Goal: Task Accomplishment & Management: Manage account settings

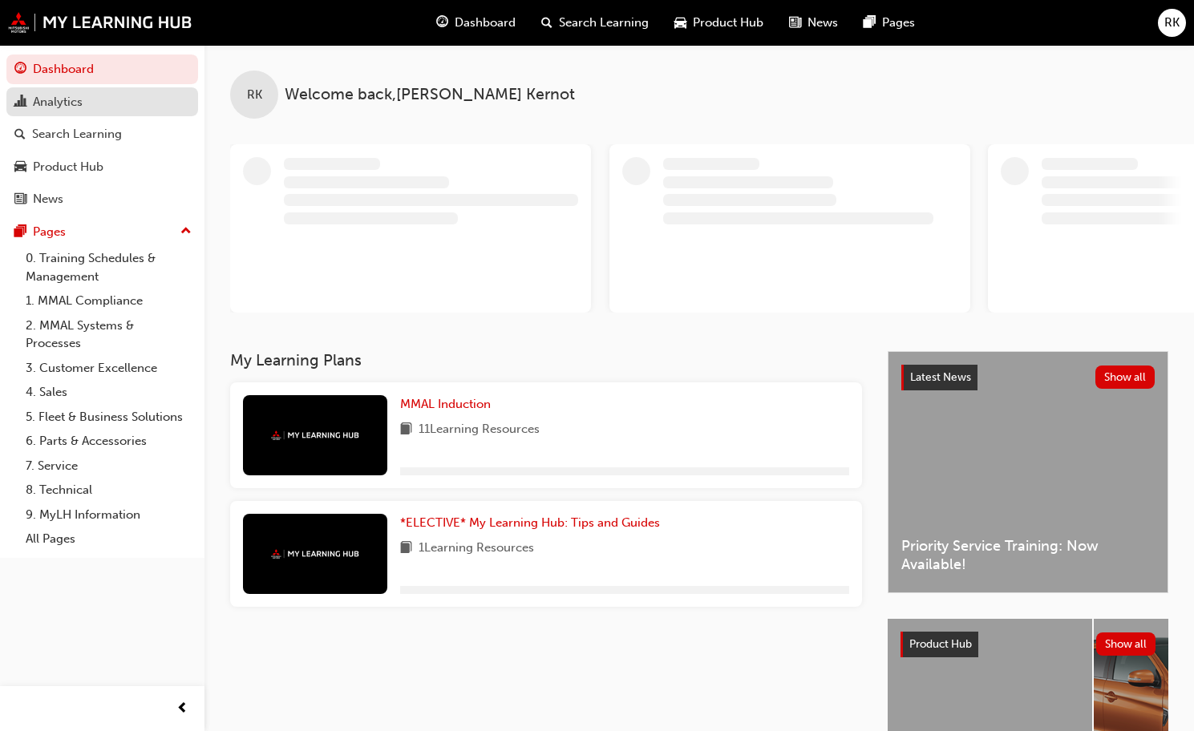
click at [66, 94] on div "Analytics" at bounding box center [58, 102] width 50 height 18
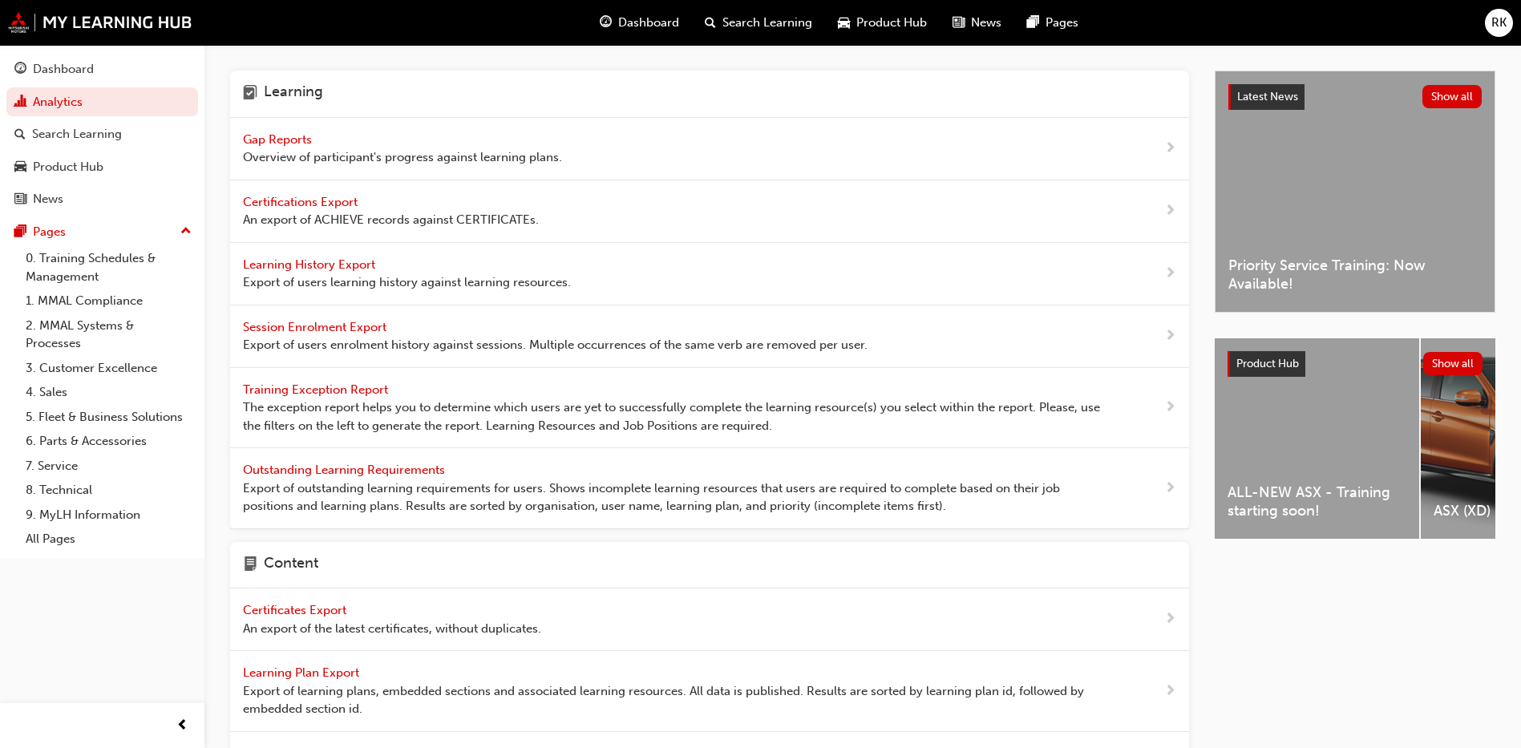
click at [298, 137] on span "Gap Reports" at bounding box center [279, 139] width 72 height 14
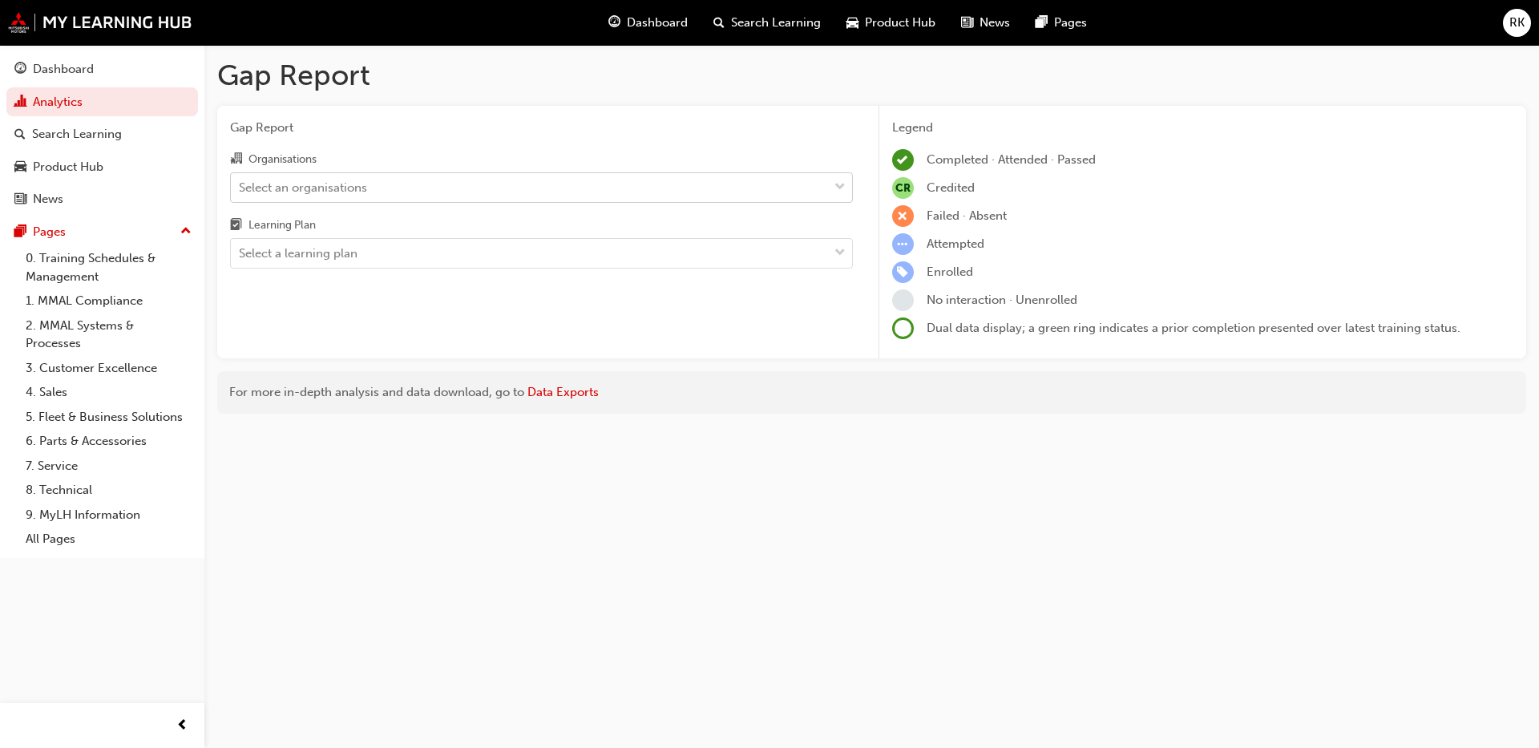
click at [402, 185] on div "Select an organisations" at bounding box center [529, 187] width 597 height 28
click at [240, 185] on input "Organisations Select an organisations" at bounding box center [240, 187] width 2 height 14
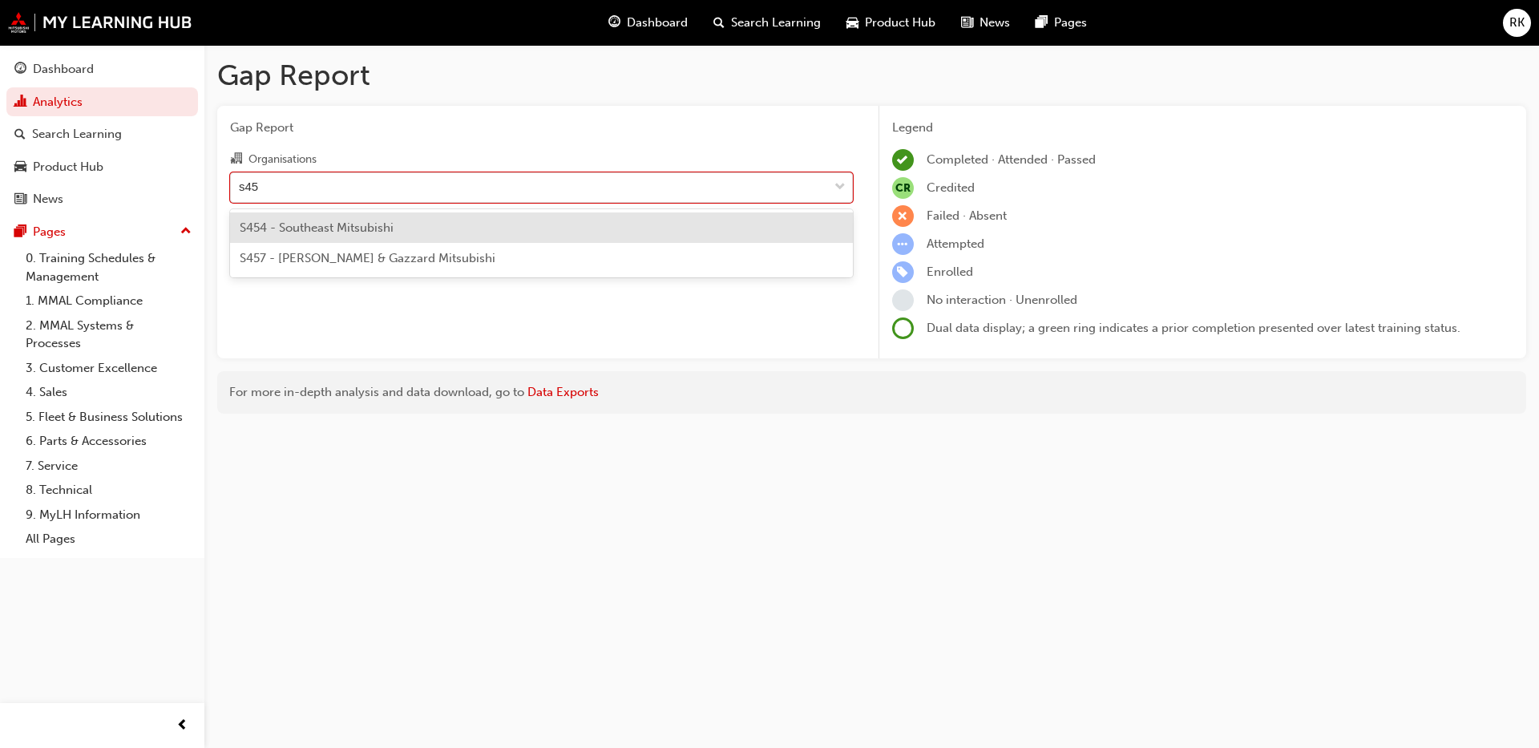
type input "s454"
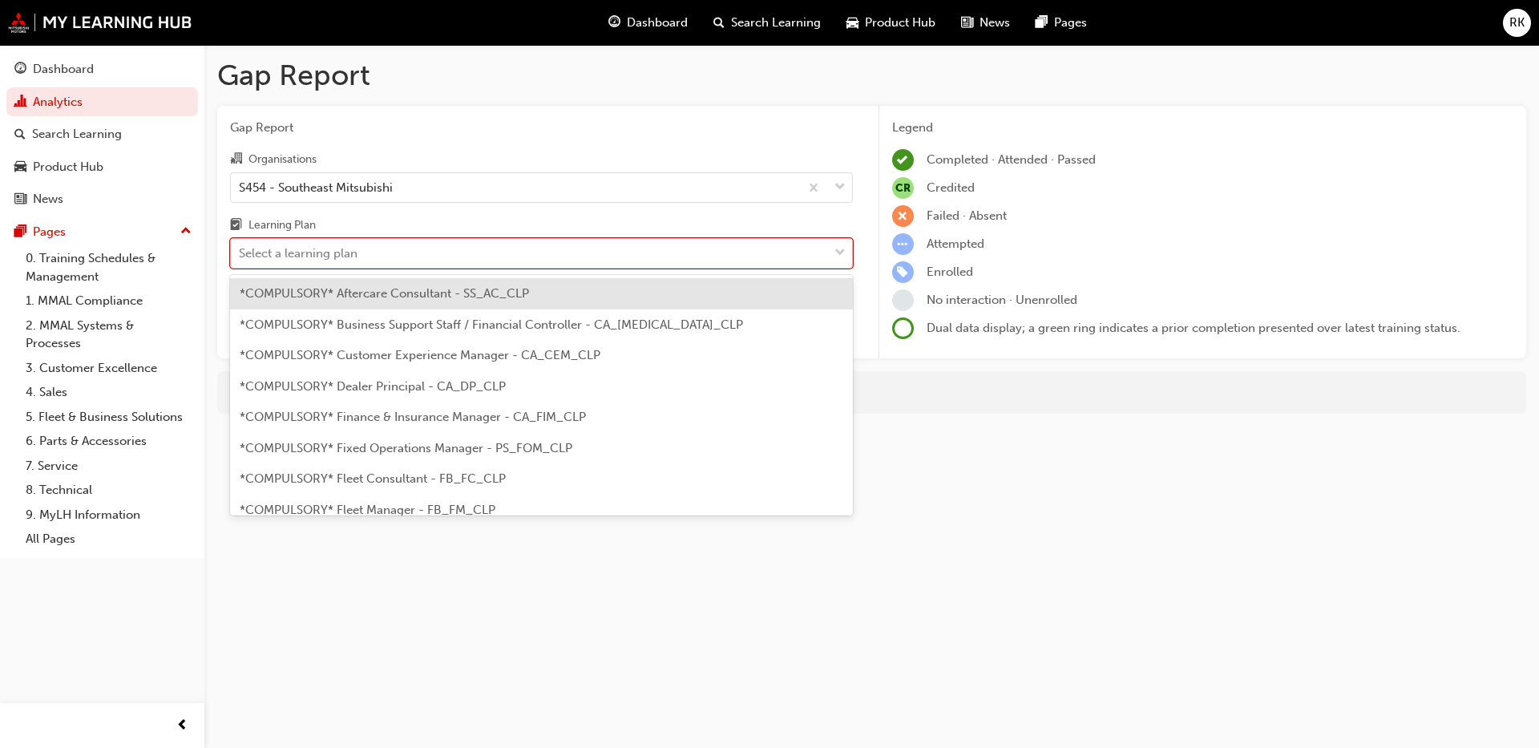
click at [334, 257] on div "Select a learning plan" at bounding box center [298, 253] width 119 height 18
click at [240, 257] on input "Learning Plan option *COMPULSORY* Aftercare Consultant - SS_AC_CLP focused, 1 o…" at bounding box center [240, 253] width 2 height 14
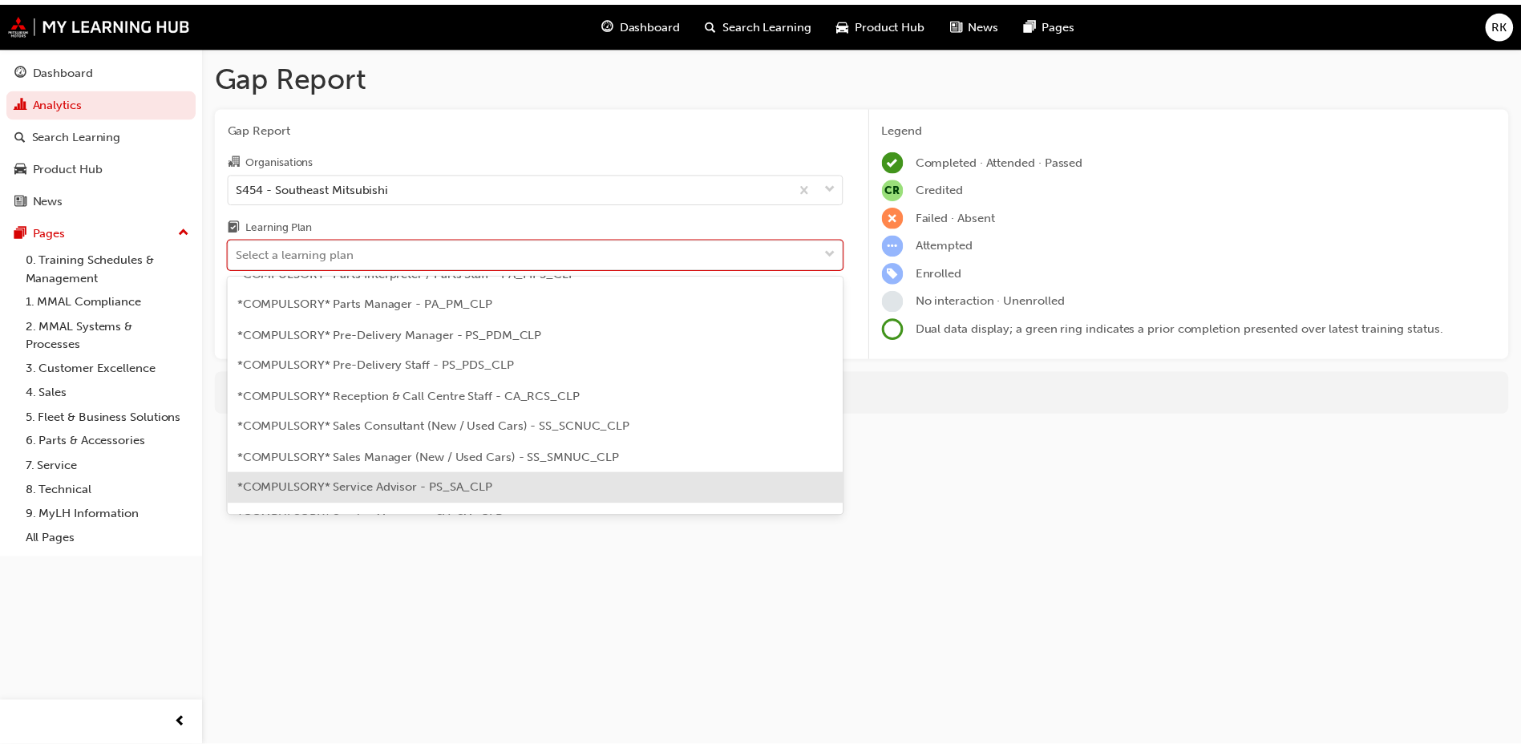
scroll to position [481, 0]
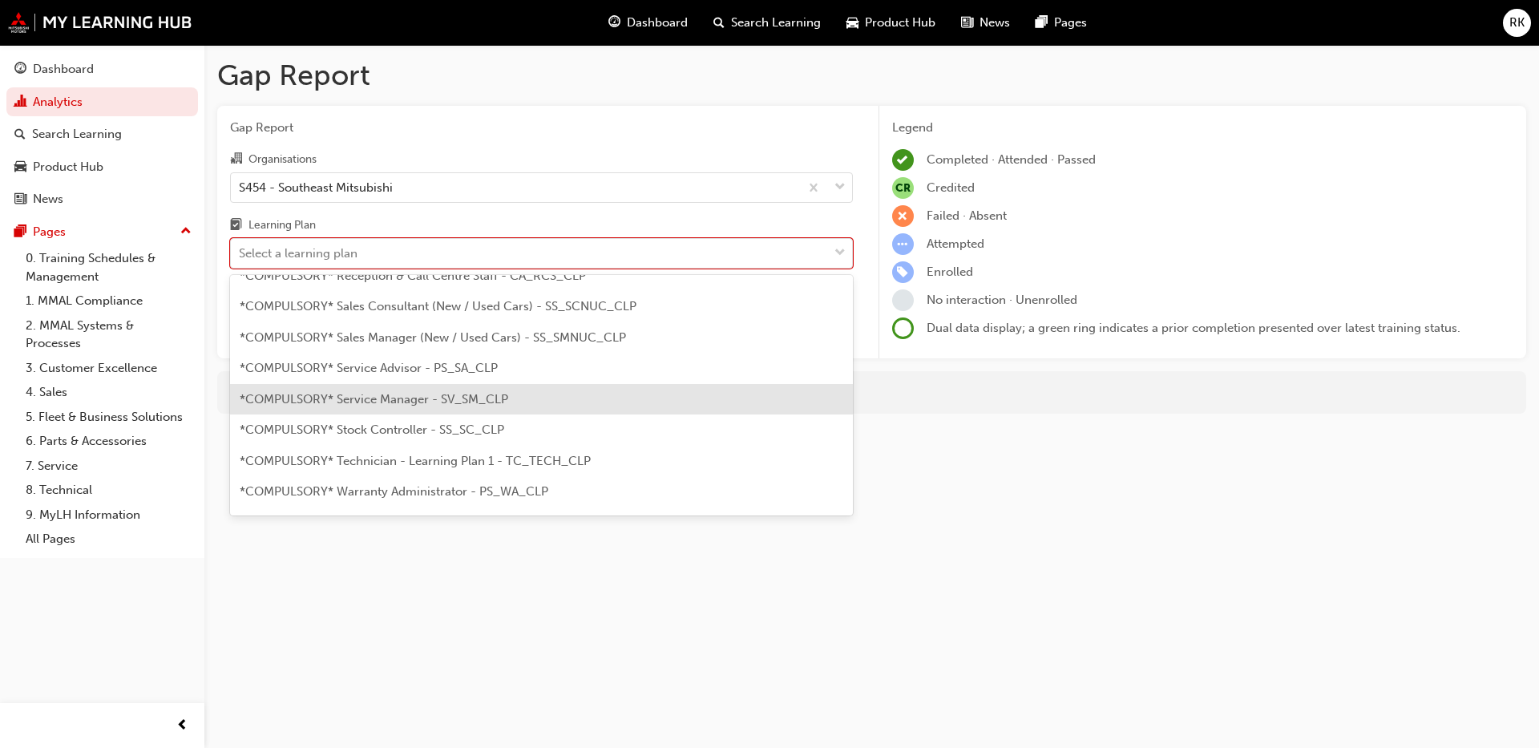
click at [372, 395] on span "*COMPULSORY* Service Manager - SV_SM_CLP" at bounding box center [374, 399] width 269 height 14
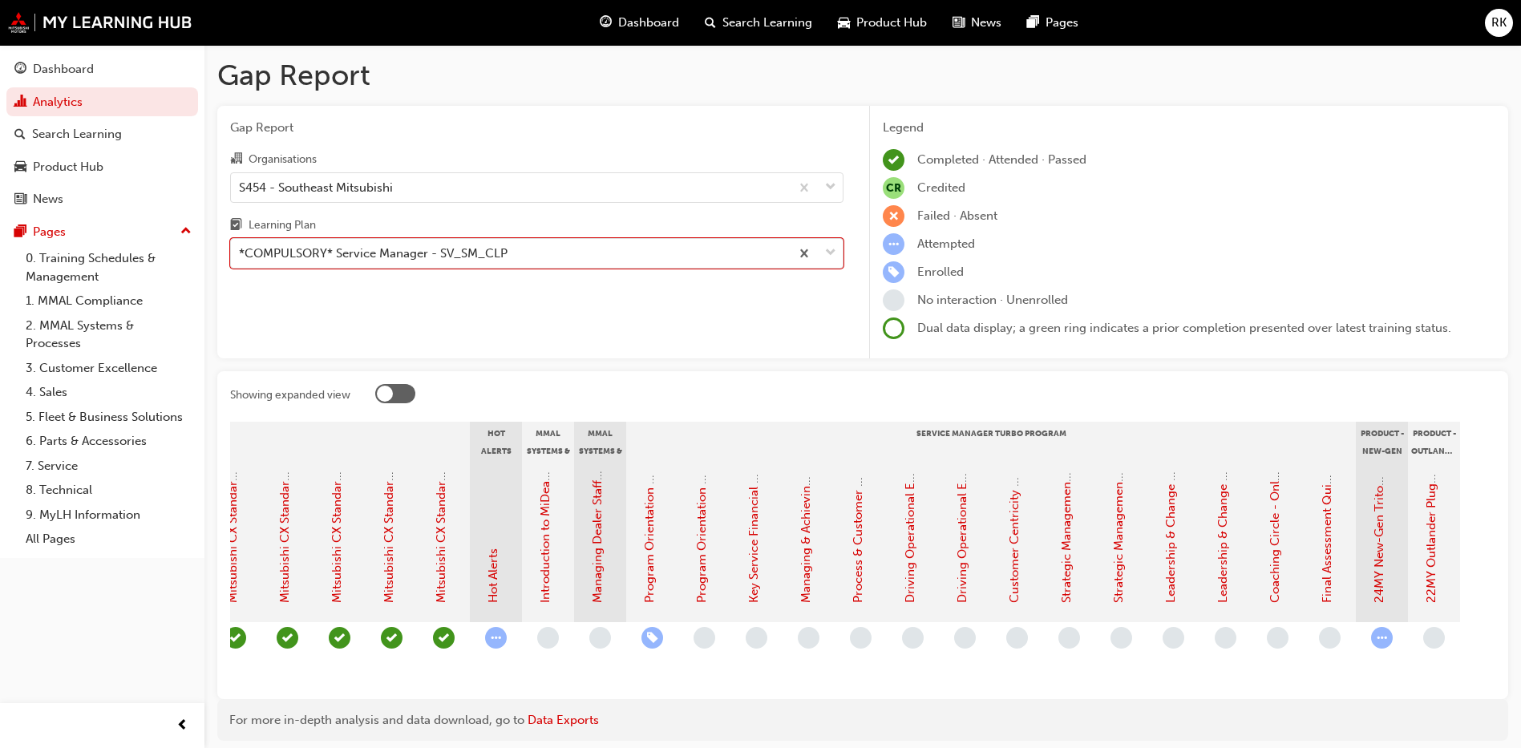
scroll to position [0, 1236]
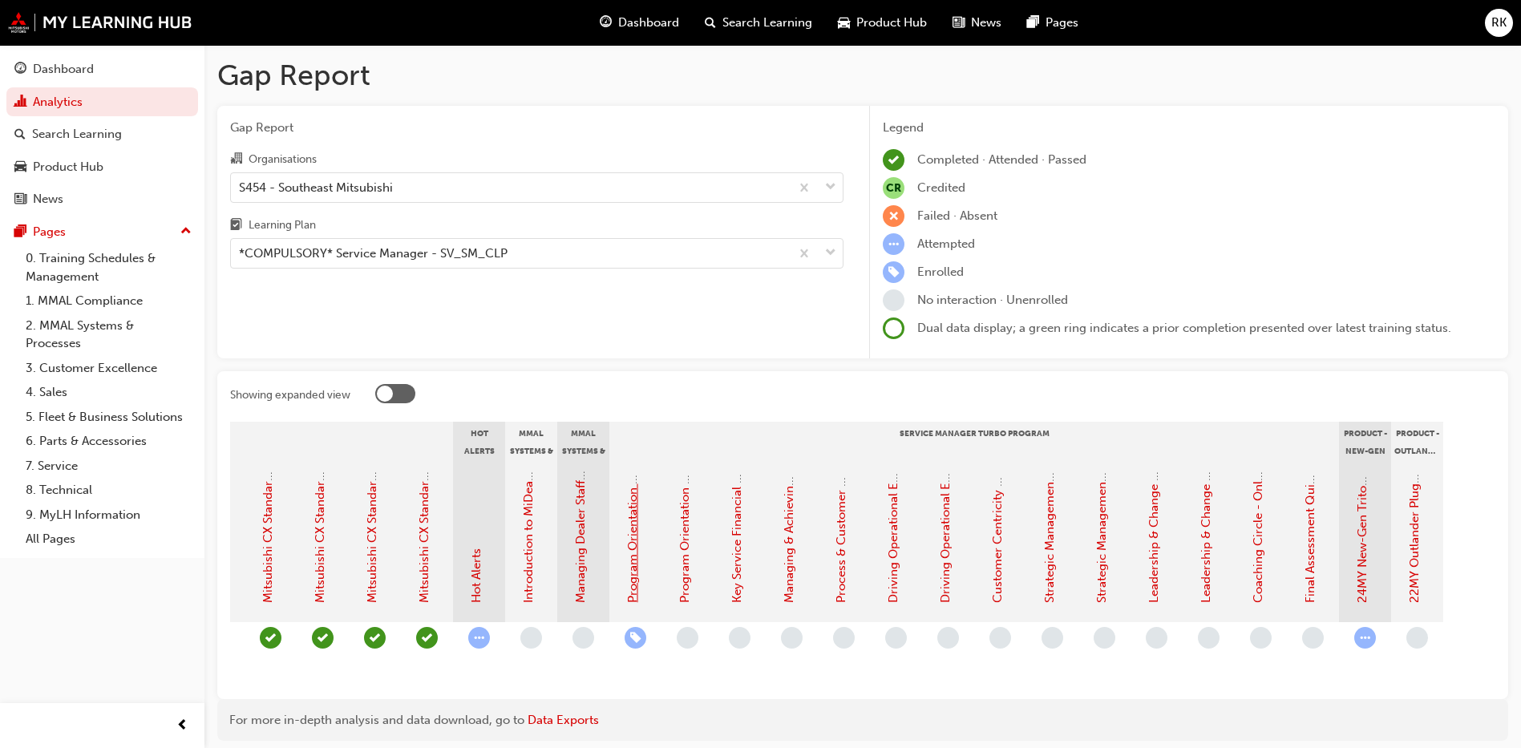
click at [636, 580] on link "Program Orientation - Face to Face Instructor Led Session (Service Manager Turb…" at bounding box center [632, 346] width 14 height 514
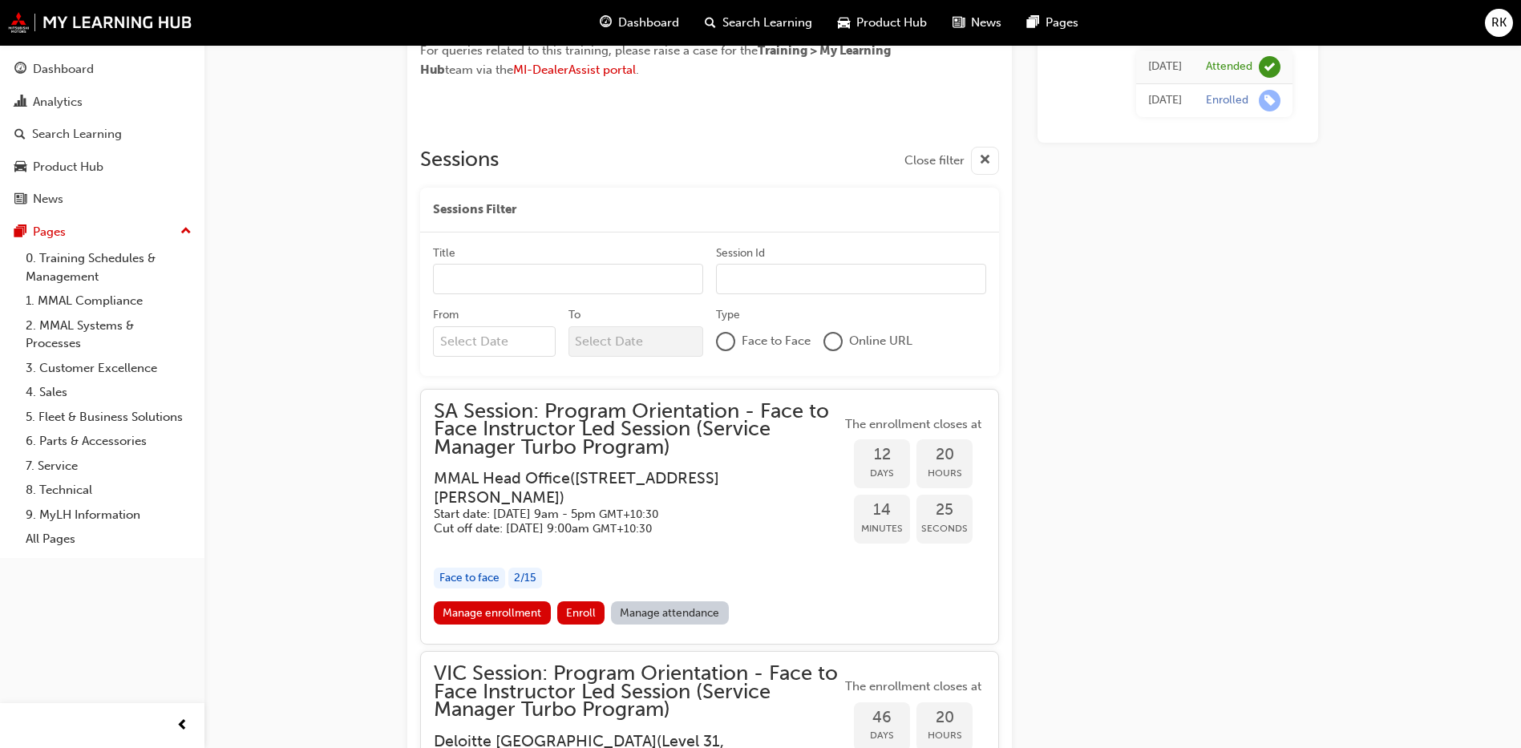
scroll to position [1218, 0]
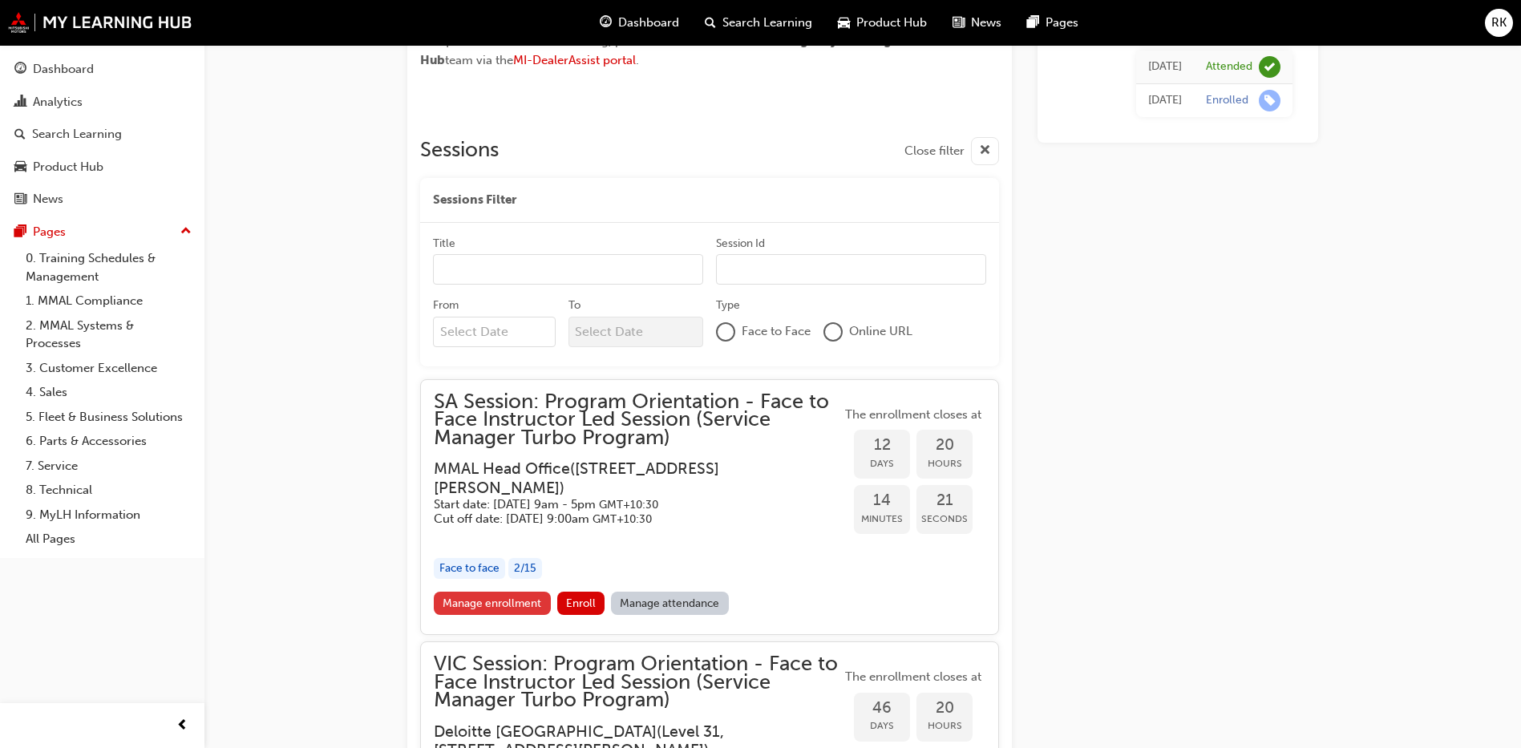
click at [514, 606] on link "Manage enrollment" at bounding box center [492, 603] width 117 height 23
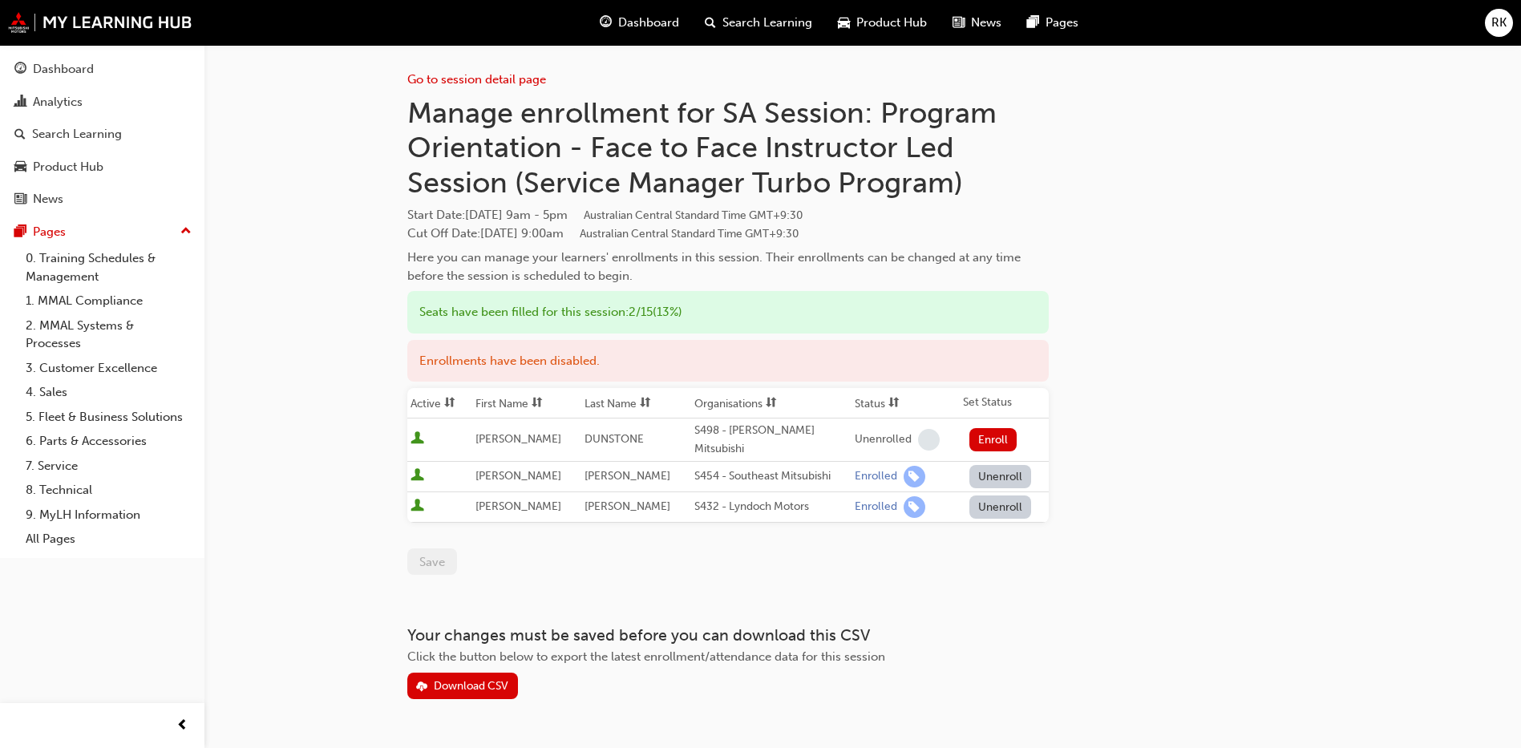
click at [1009, 465] on button "Unenroll" at bounding box center [1000, 476] width 63 height 23
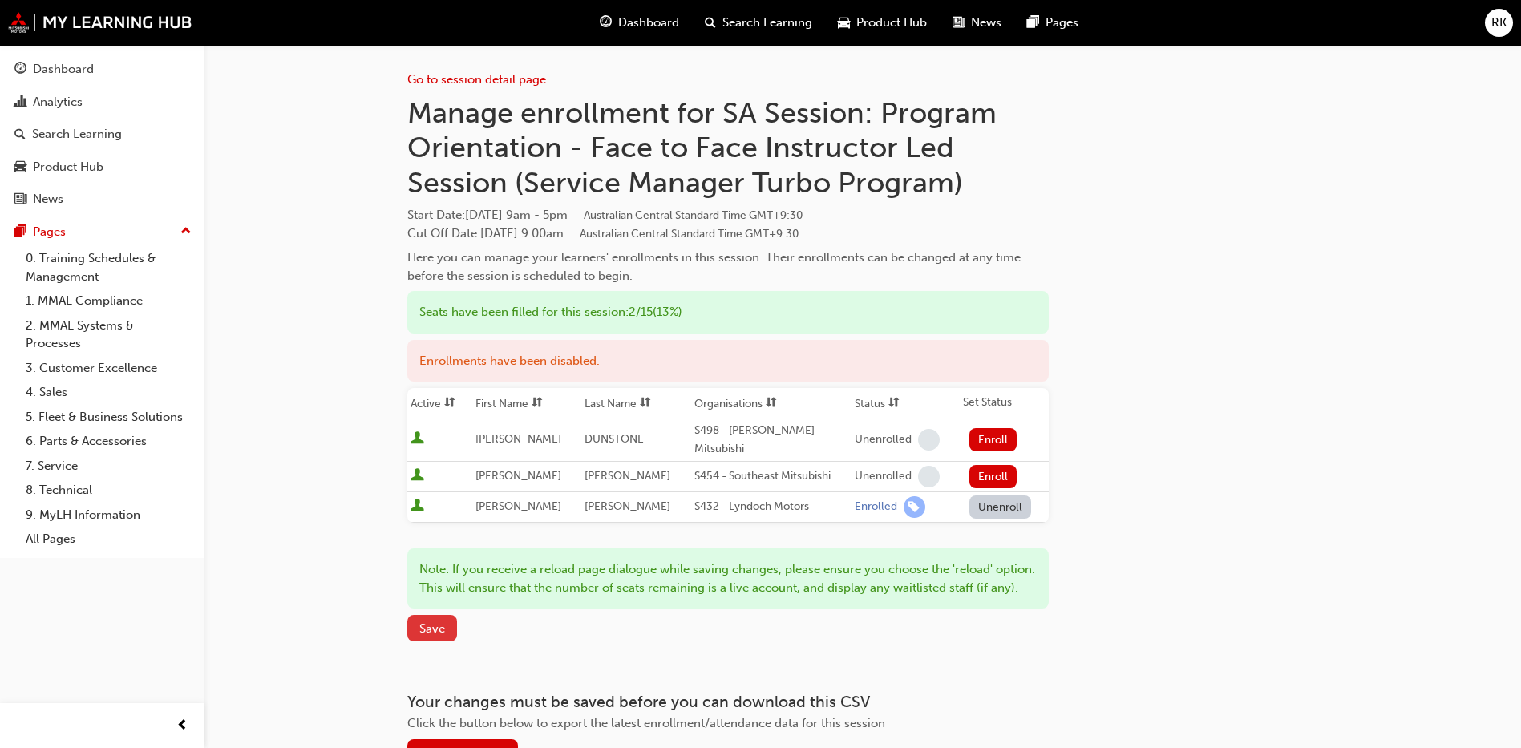
click at [440, 628] on span "Save" at bounding box center [432, 628] width 26 height 14
